Goal: Information Seeking & Learning: Check status

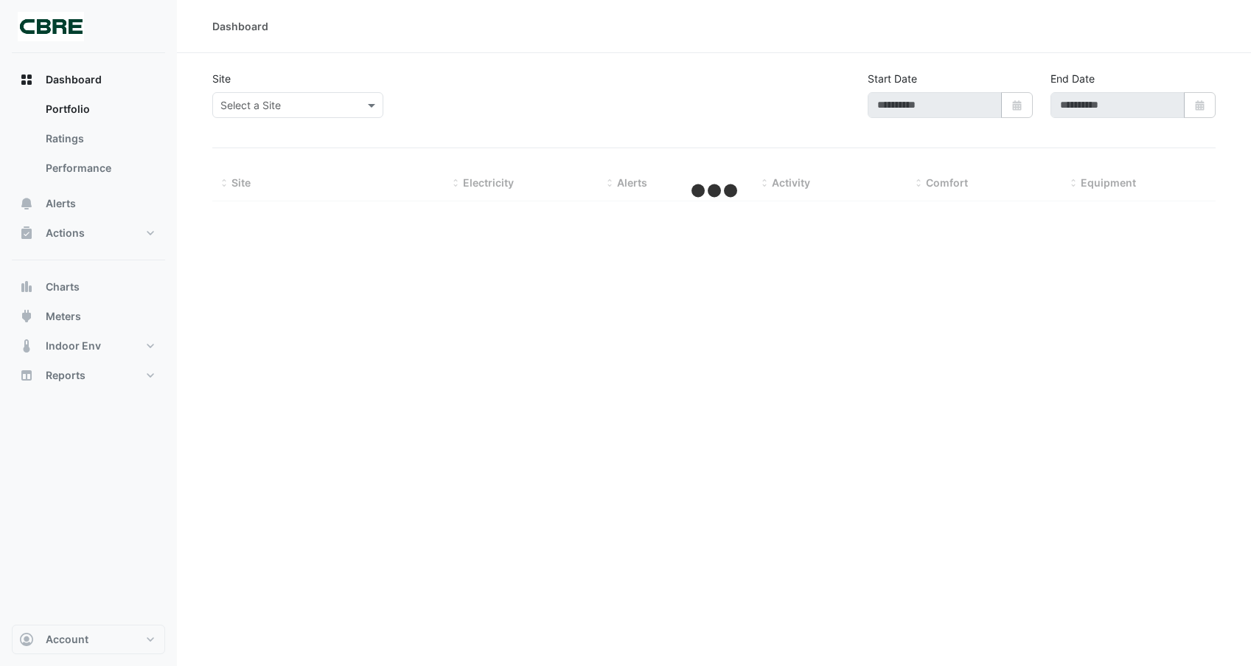
type input "**********"
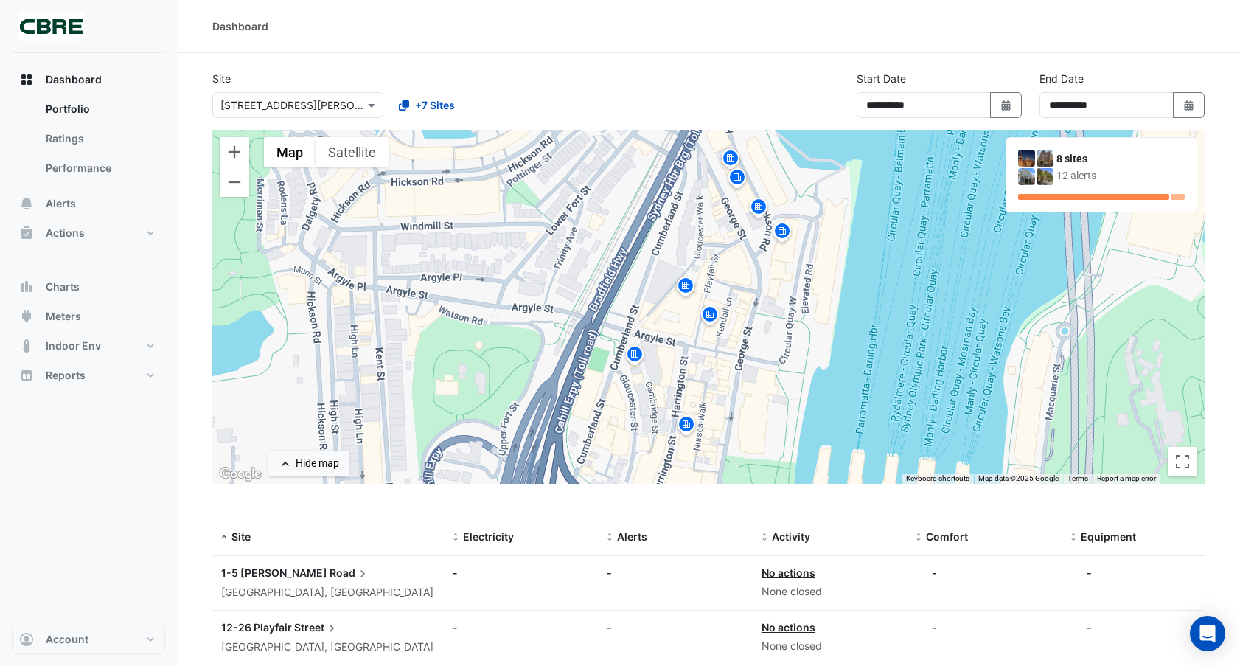
click at [552, 556] on datatable-body-cell "Electricity: -" at bounding box center [521, 583] width 154 height 54
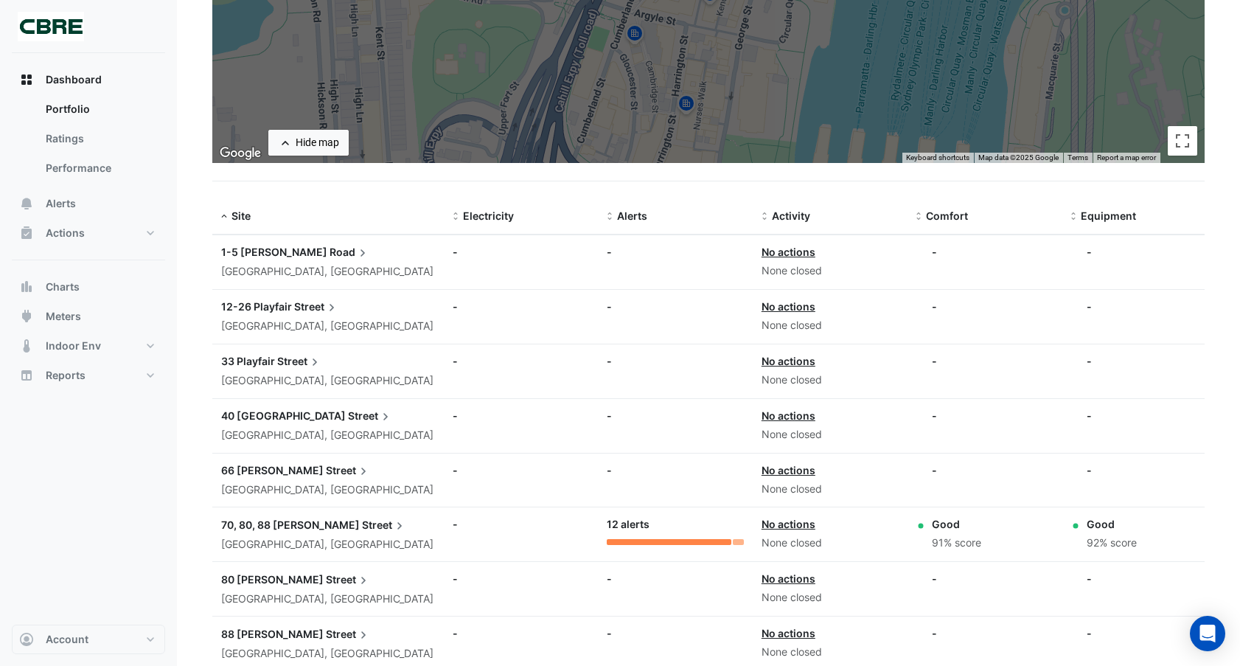
scroll to position [321, 0]
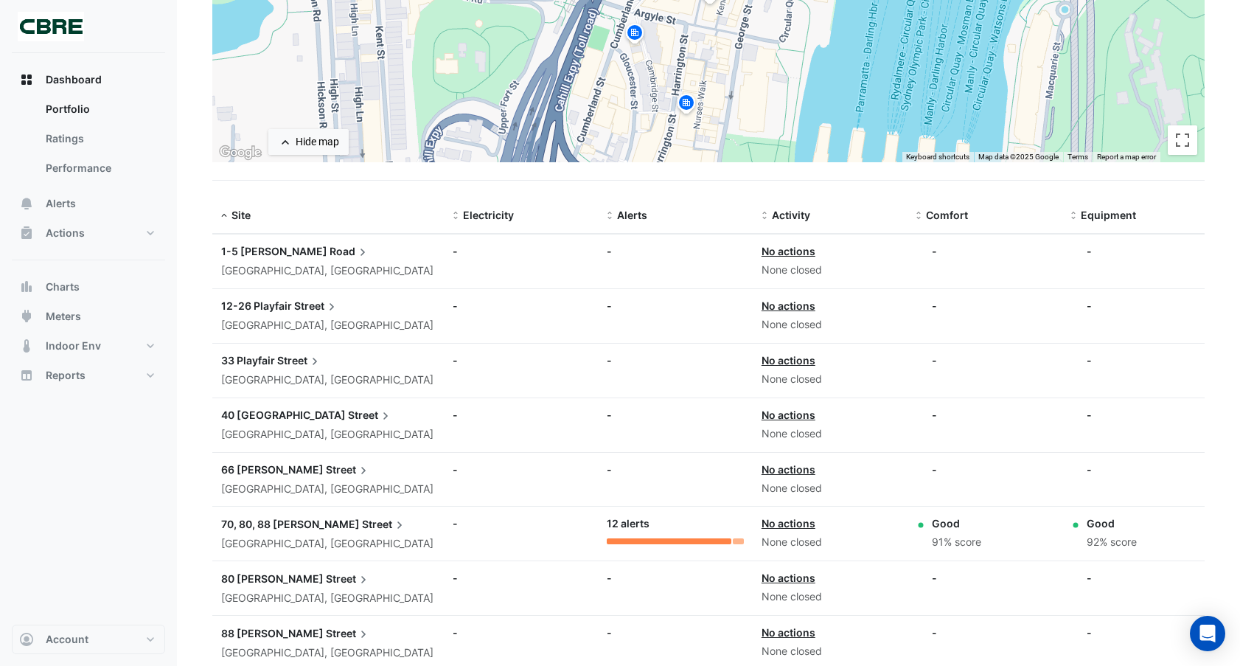
click at [282, 524] on span "70, 80, 88 [PERSON_NAME]" at bounding box center [290, 523] width 139 height 13
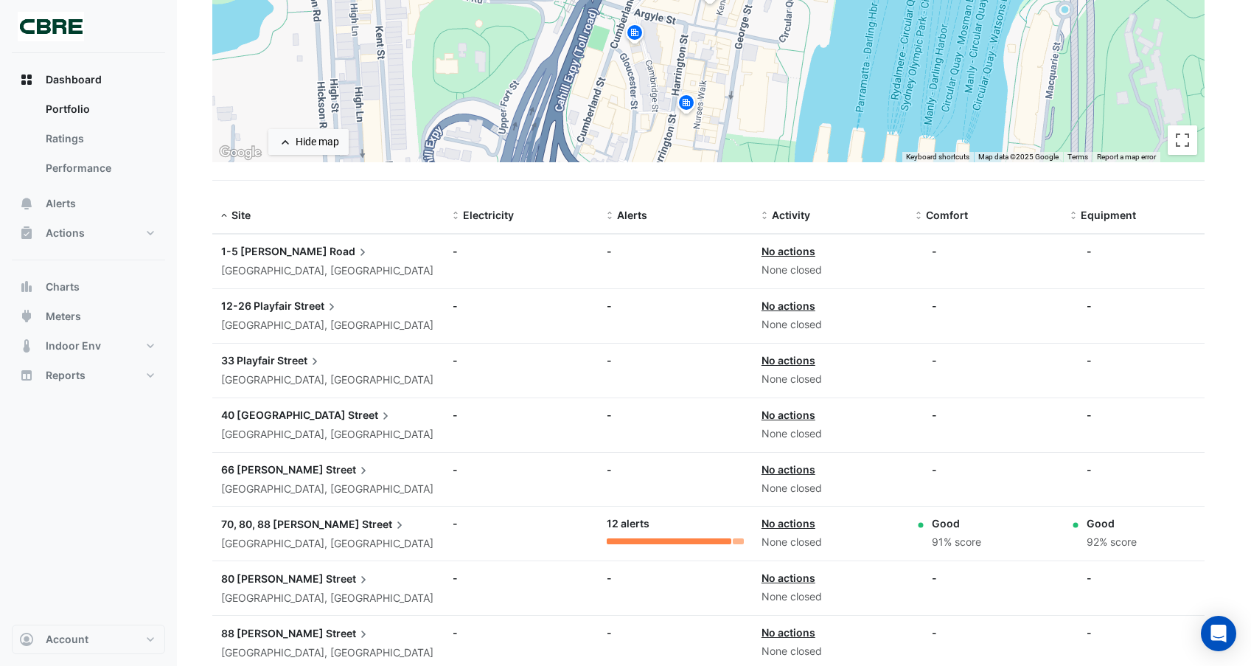
click at [128, 60] on ngb-offcanvas-backdrop at bounding box center [625, 333] width 1251 height 666
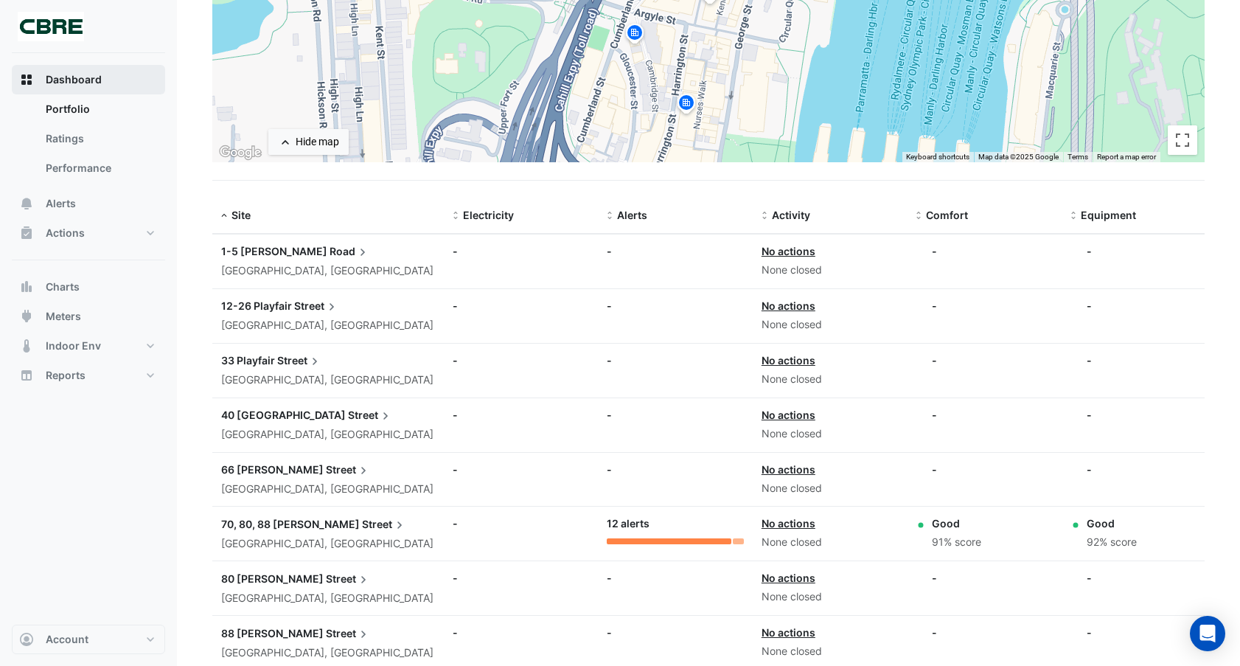
click at [83, 77] on span "Dashboard" at bounding box center [74, 79] width 56 height 15
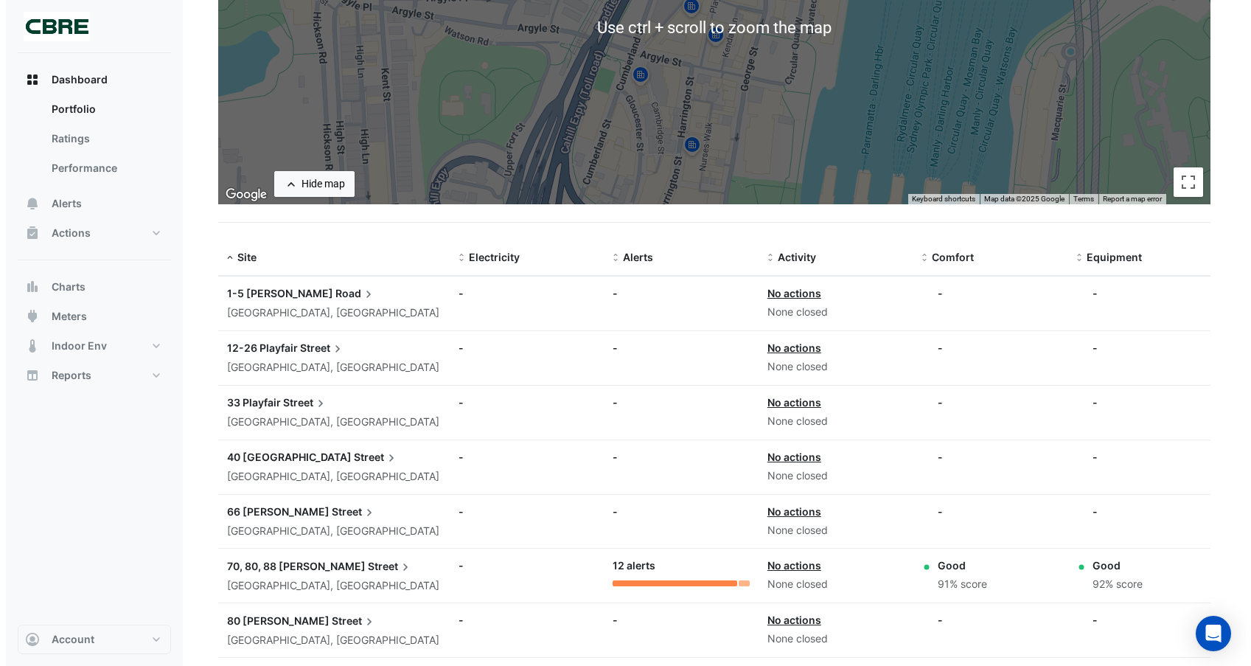
scroll to position [283, 0]
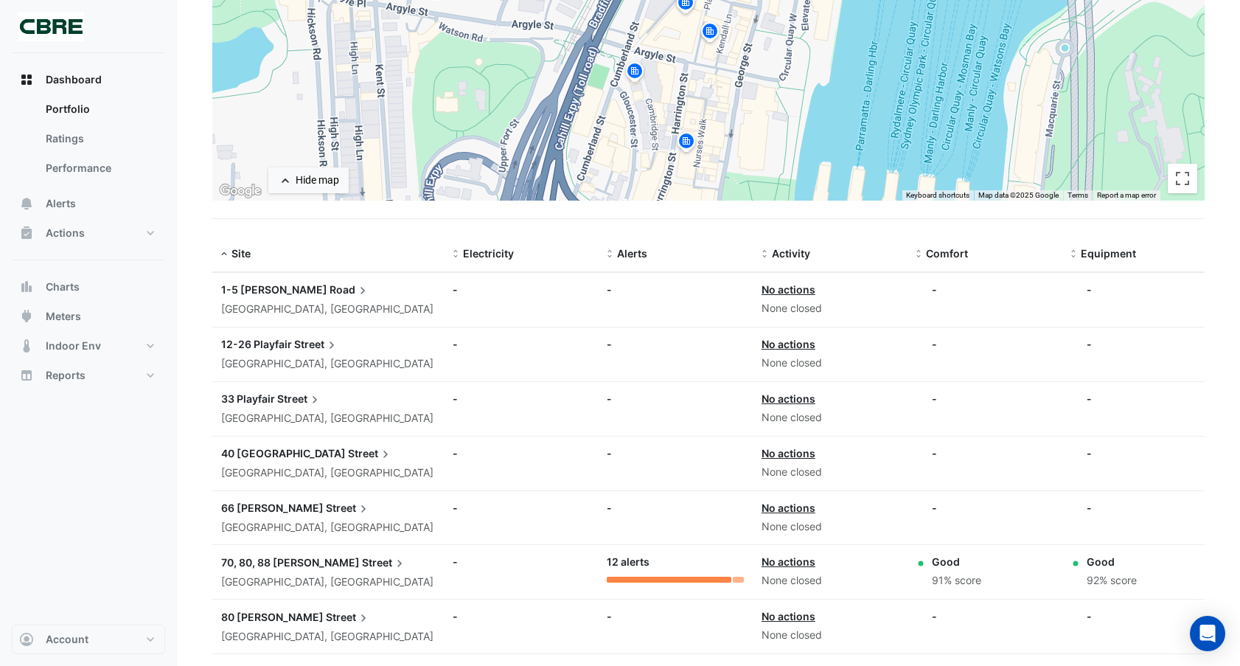
click at [251, 559] on span "70, 80, 88 [PERSON_NAME]" at bounding box center [290, 562] width 139 height 13
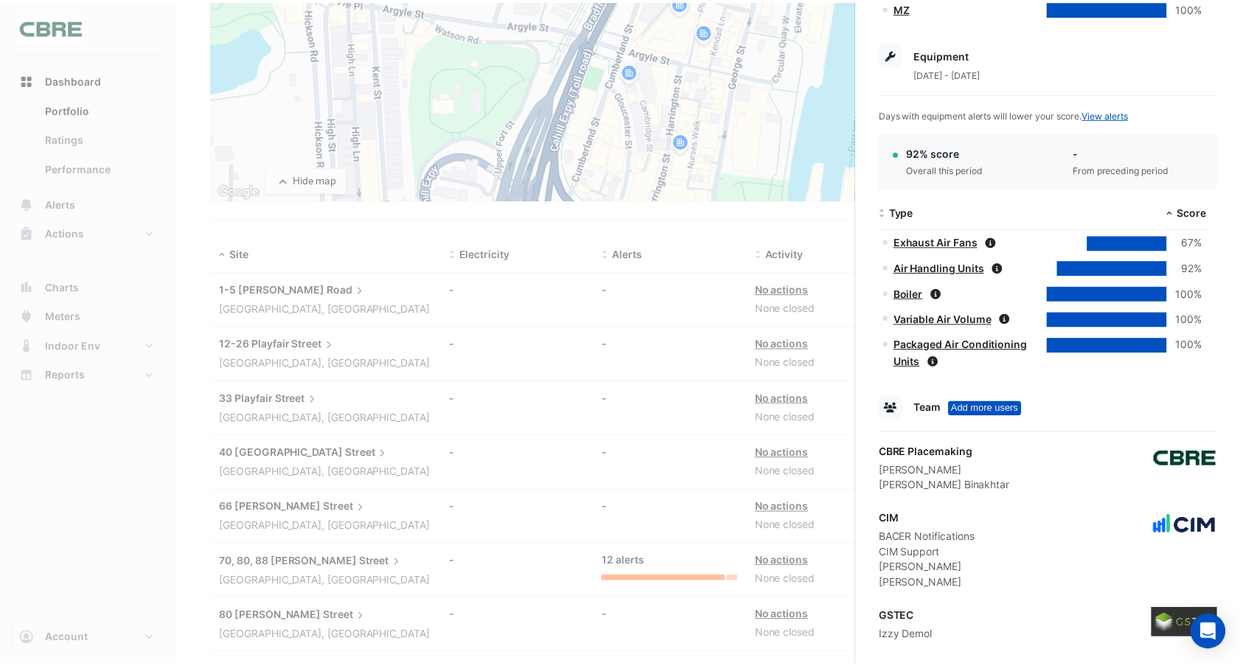
scroll to position [649, 0]
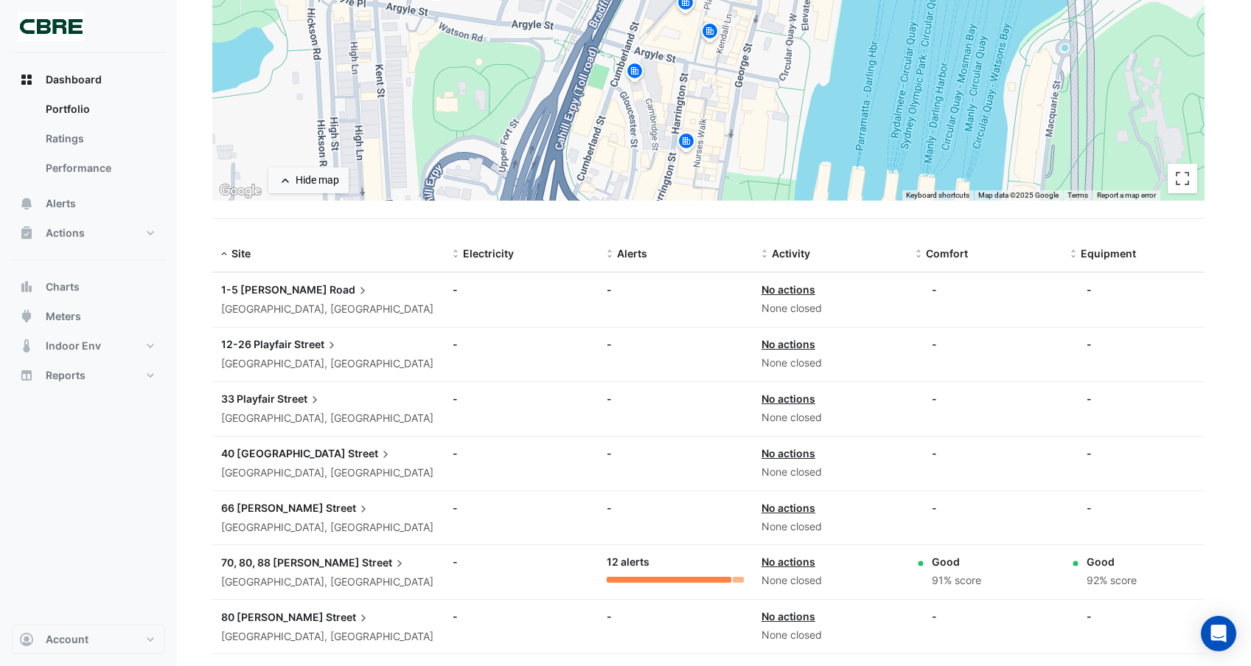
click at [60, 206] on ngb-offcanvas-backdrop at bounding box center [625, 333] width 1251 height 666
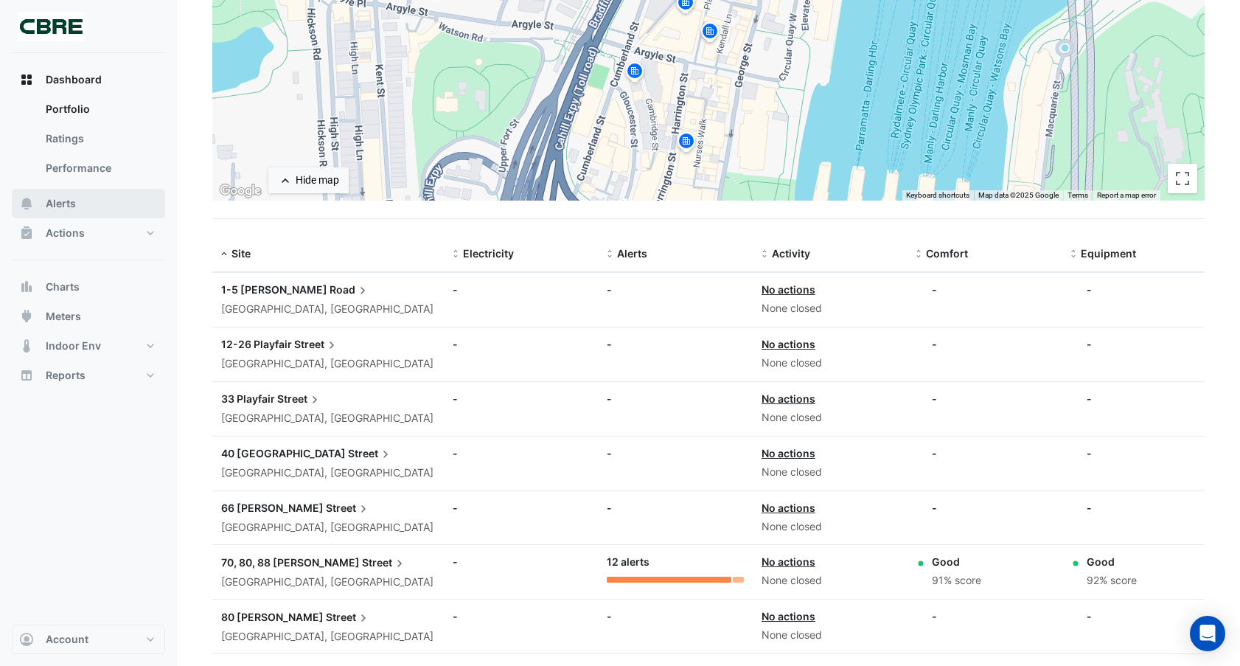
click at [60, 206] on span "Alerts" at bounding box center [61, 203] width 30 height 15
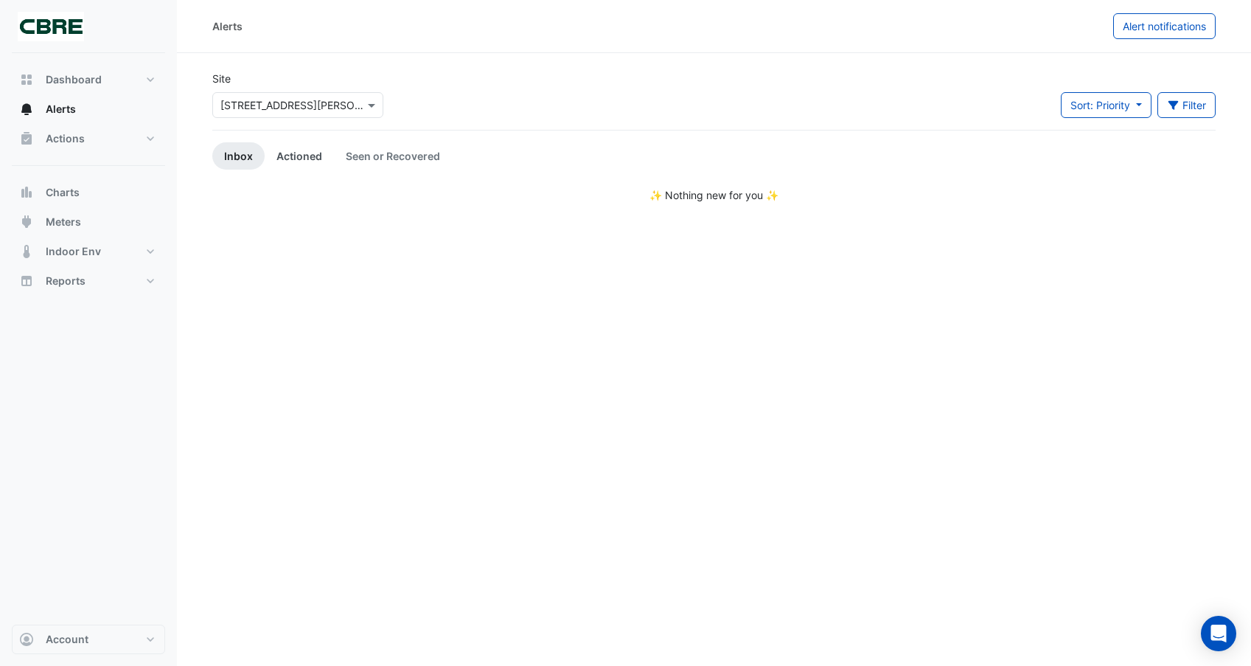
click at [296, 154] on link "Actioned" at bounding box center [299, 155] width 69 height 27
click at [388, 156] on link "Seen or Recovered" at bounding box center [393, 155] width 118 height 27
click at [228, 154] on link "Inbox" at bounding box center [238, 155] width 52 height 27
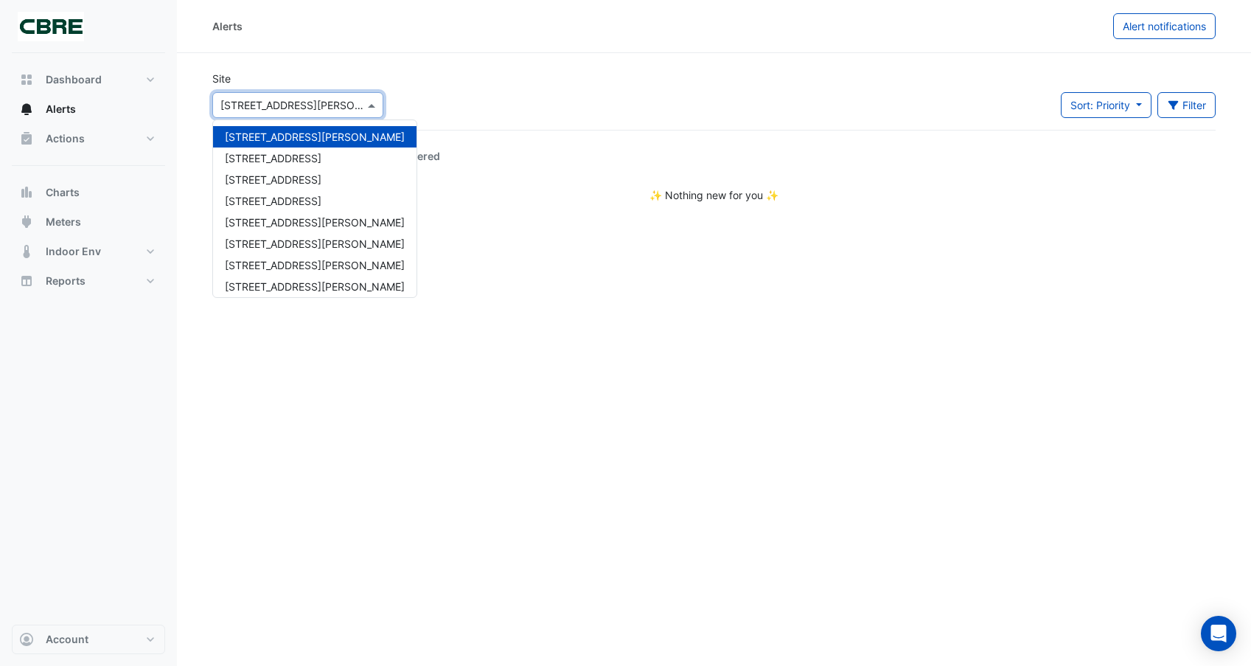
click at [349, 103] on div at bounding box center [298, 105] width 170 height 17
click at [279, 244] on span "[STREET_ADDRESS][PERSON_NAME]" at bounding box center [315, 243] width 180 height 13
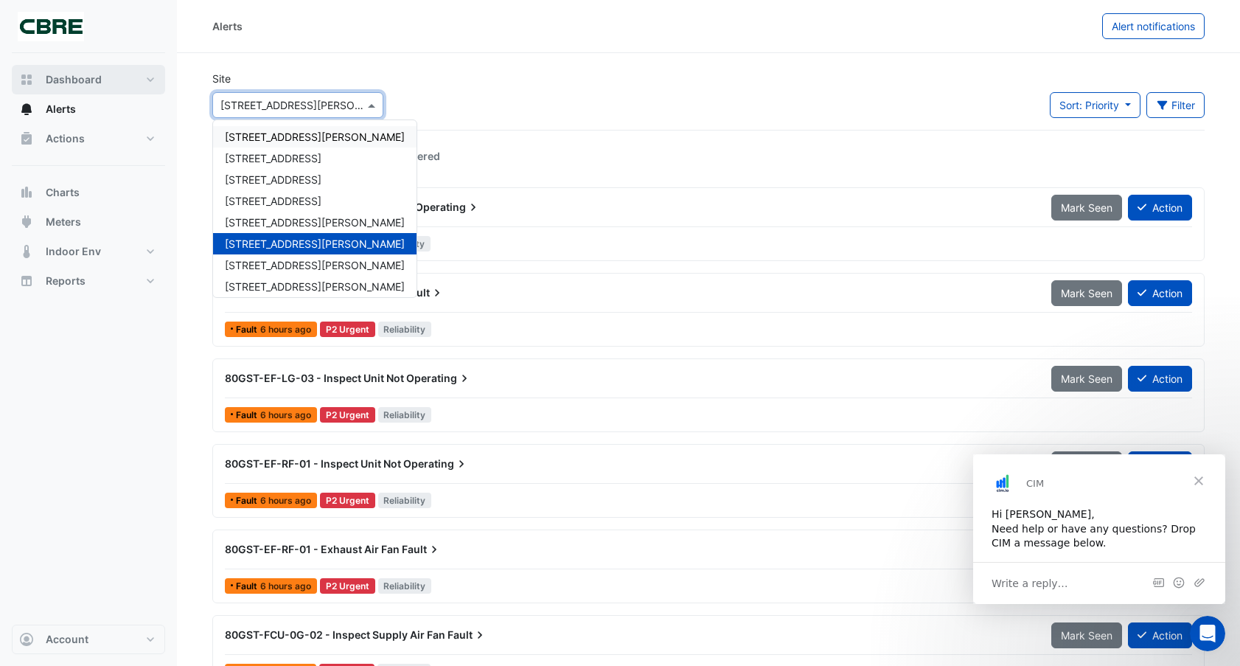
click at [93, 85] on span "Dashboard" at bounding box center [74, 79] width 56 height 15
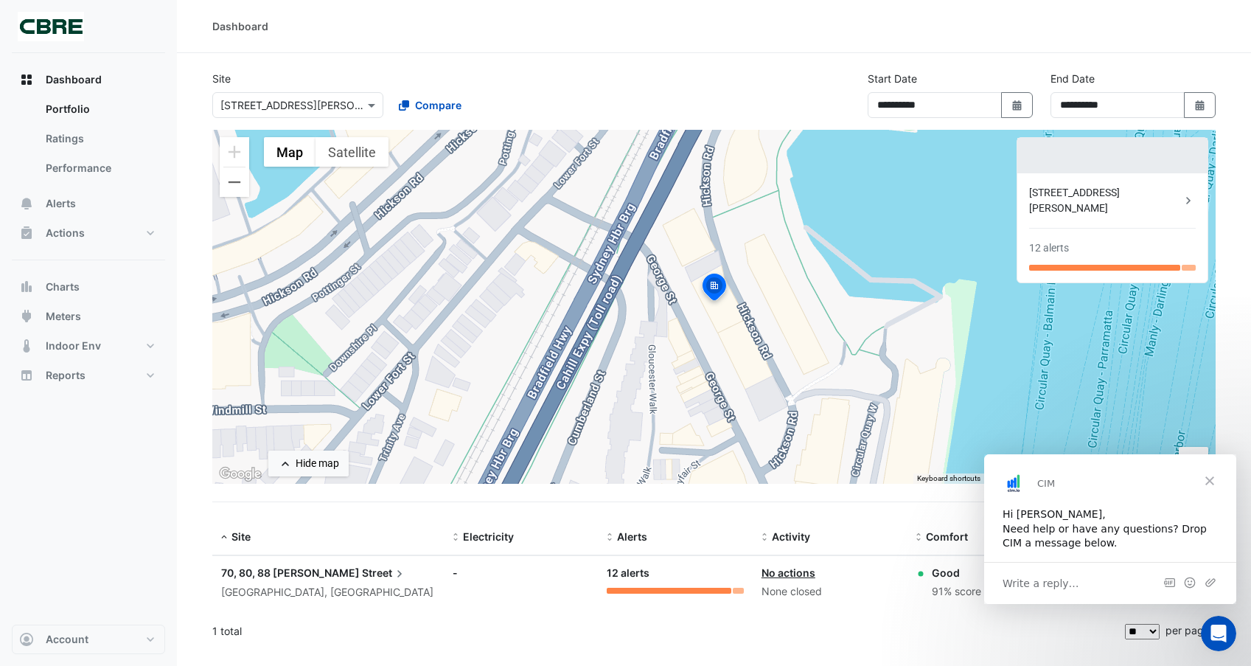
click at [1209, 470] on span "Close" at bounding box center [1209, 480] width 53 height 53
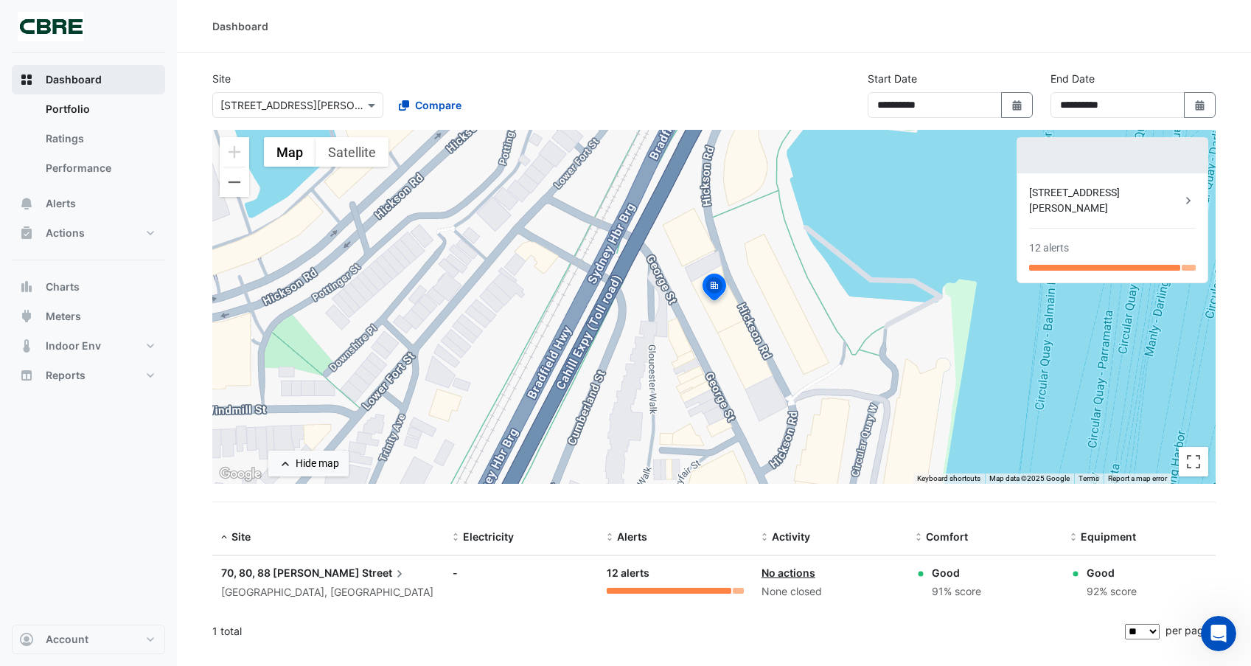
click at [97, 71] on button "Dashboard" at bounding box center [88, 79] width 153 height 29
click at [107, 86] on button "Dashboard" at bounding box center [88, 79] width 153 height 29
click at [318, 98] on input "text" at bounding box center [282, 105] width 125 height 15
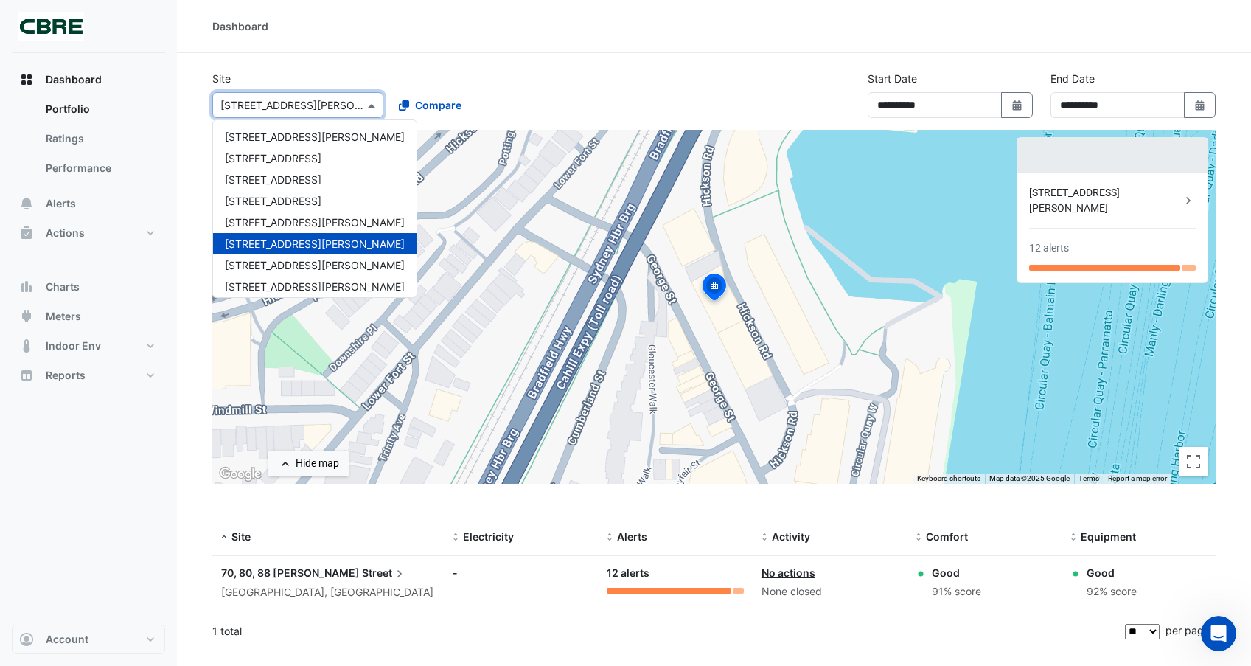
click at [339, 104] on input "text" at bounding box center [282, 105] width 125 height 15
click at [531, 59] on section "**********" at bounding box center [714, 351] width 1074 height 596
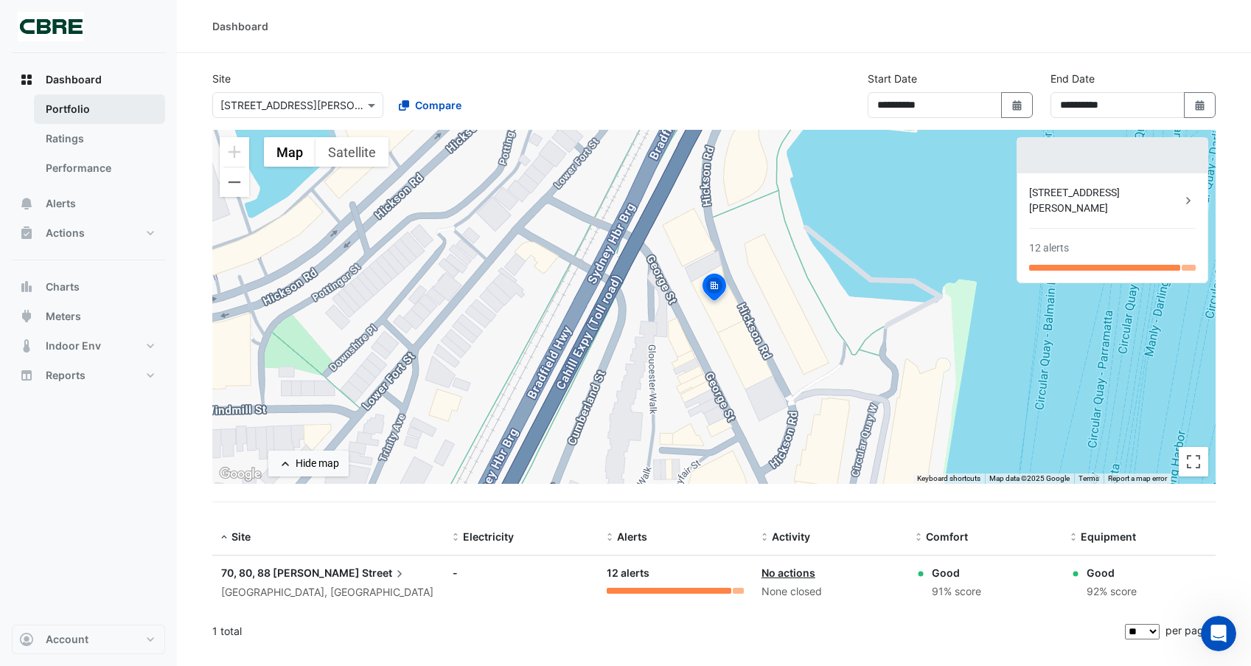
click at [59, 95] on link "Portfolio" at bounding box center [99, 108] width 131 height 29
click at [60, 101] on link "Portfolio" at bounding box center [99, 108] width 131 height 29
click at [574, 520] on datatable-header-cell "Electricity" at bounding box center [521, 537] width 154 height 35
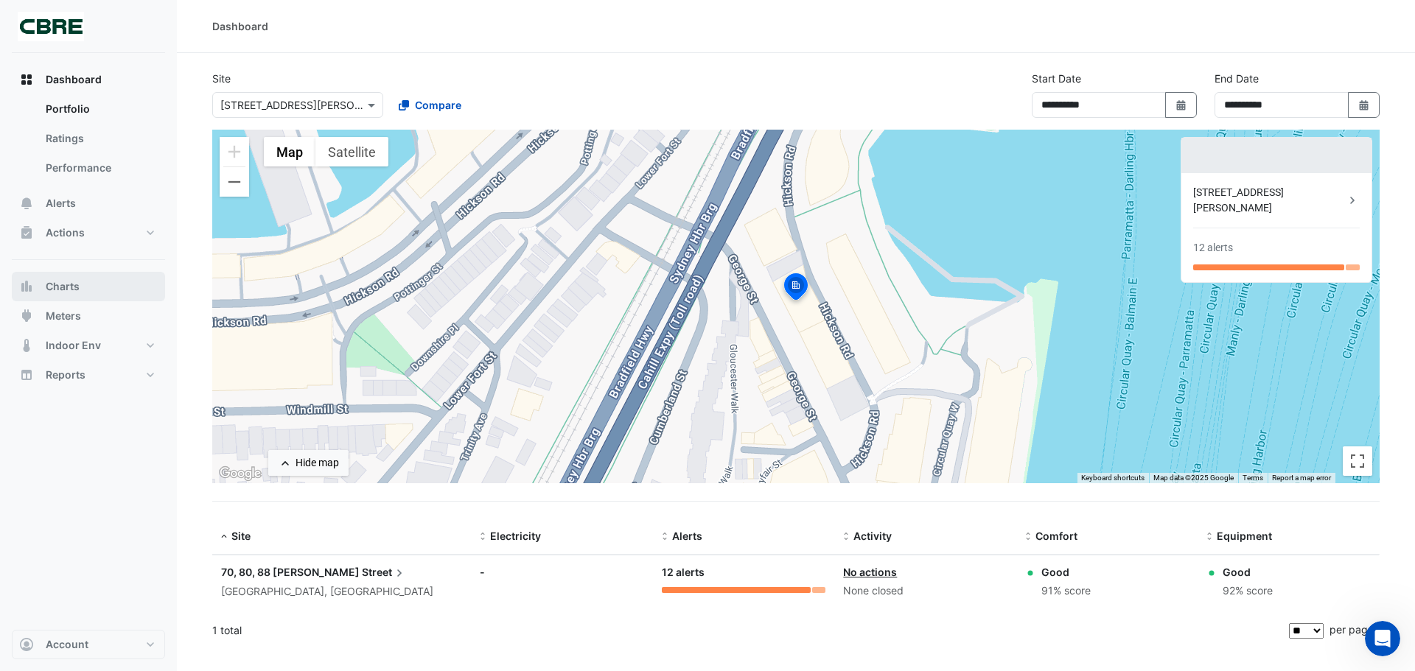
click at [41, 287] on button "Charts" at bounding box center [88, 286] width 153 height 29
